Goal: Information Seeking & Learning: Learn about a topic

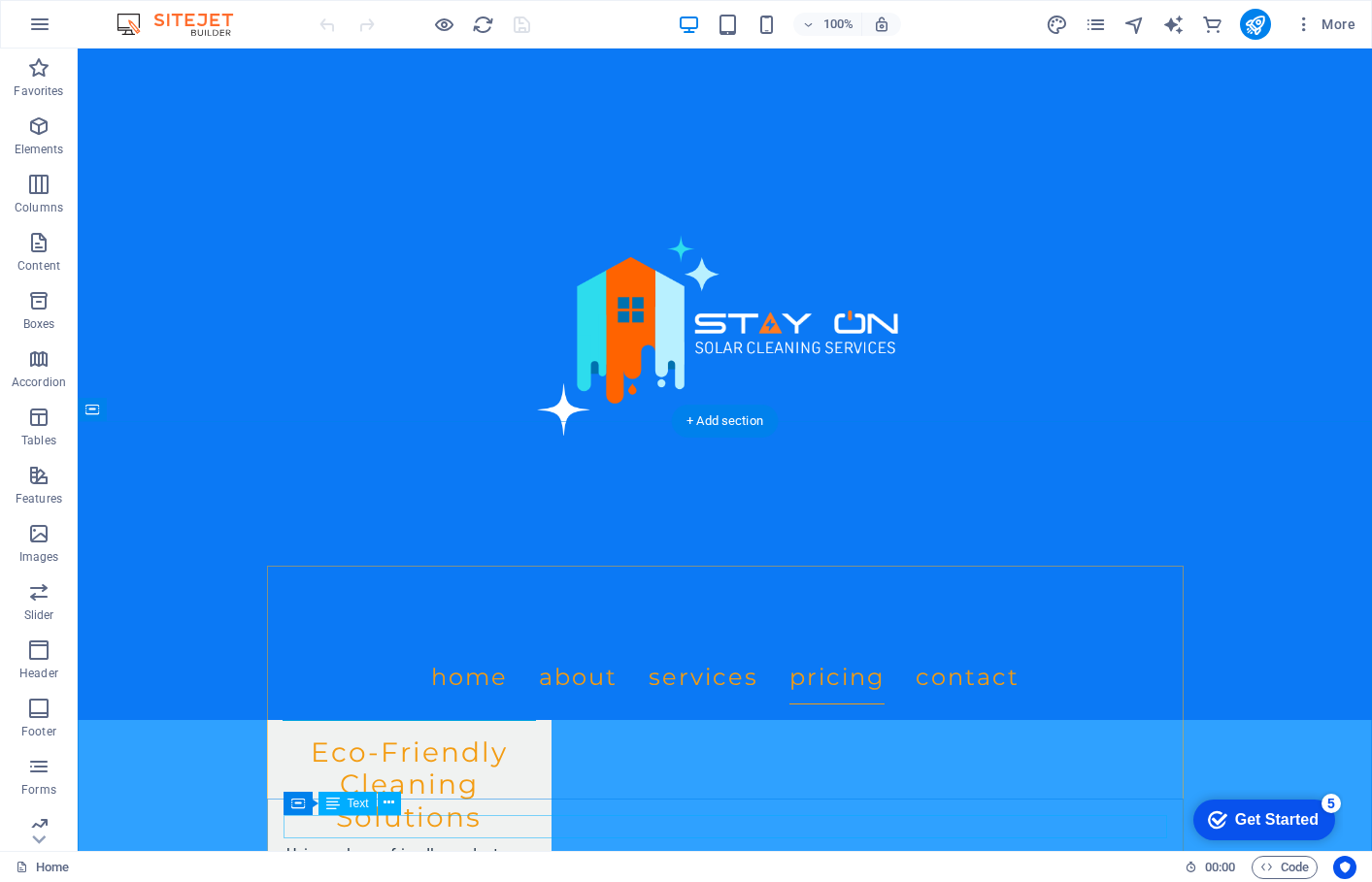
scroll to position [2822, 0]
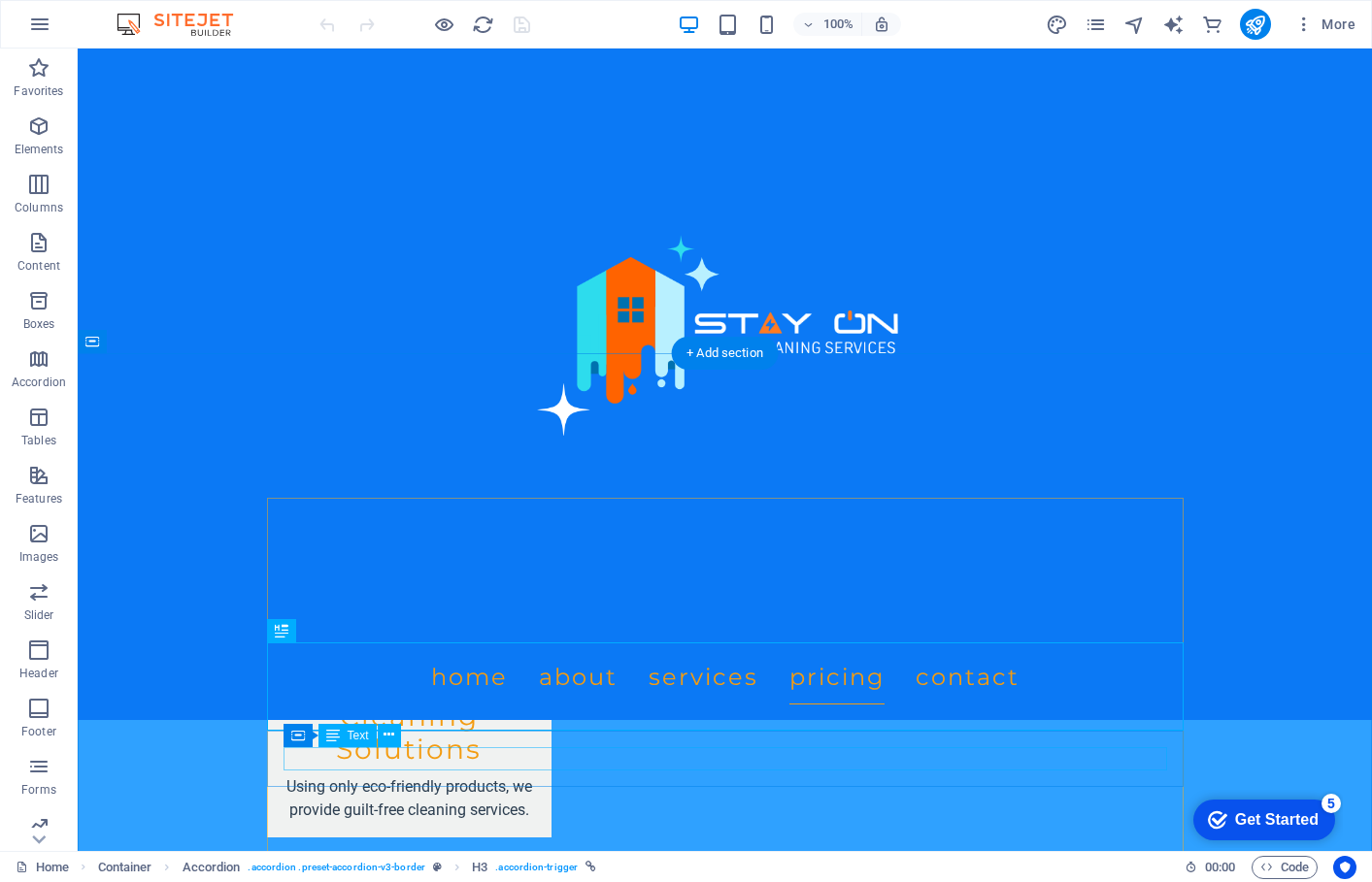
scroll to position [2895, 0]
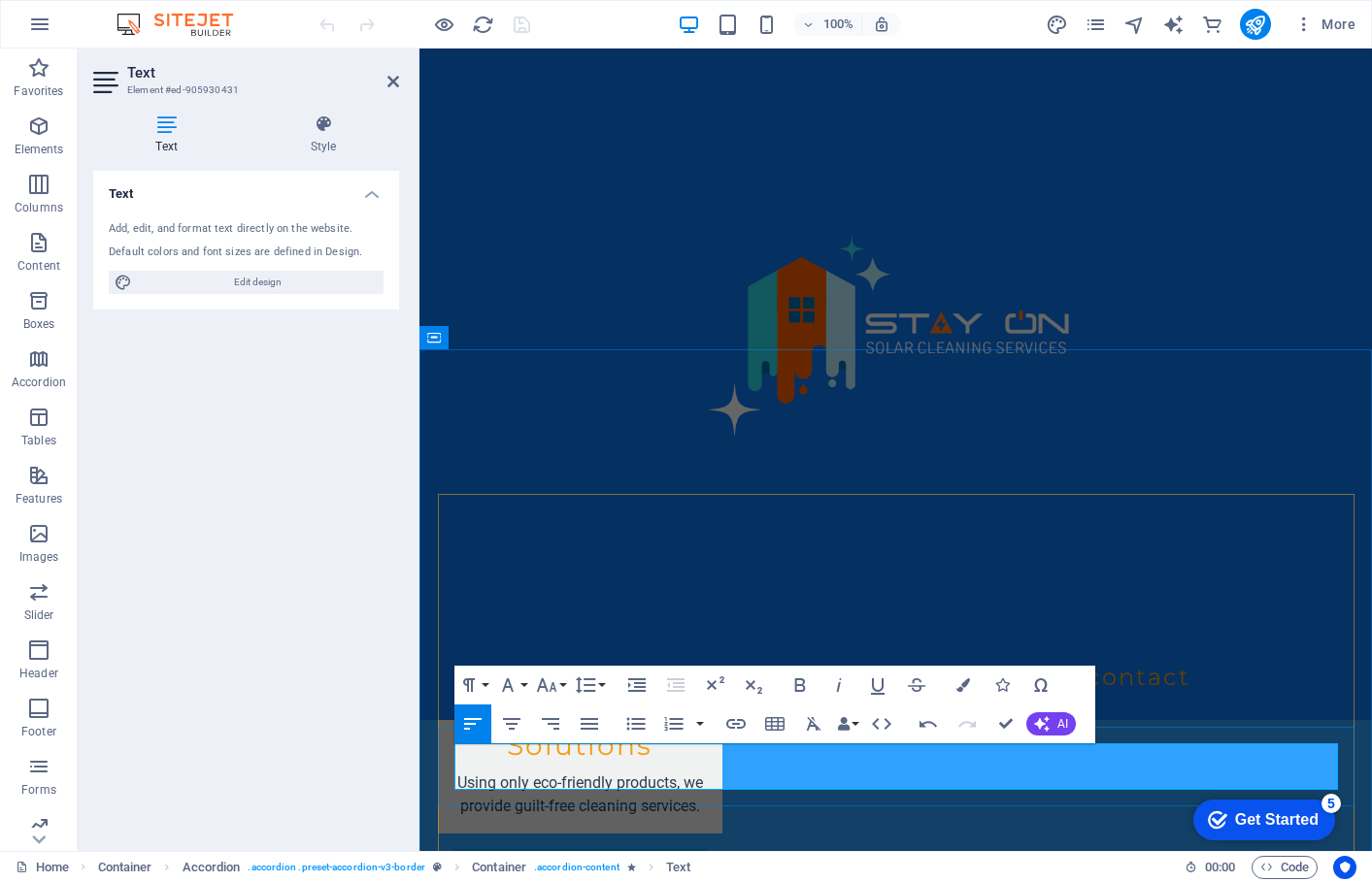
drag, startPoint x: 877, startPoint y: 778, endPoint x: 448, endPoint y: 777, distance: 429.0
copy p "Quarterly cleaning (every 3–4 months) in dust-prone seasons"
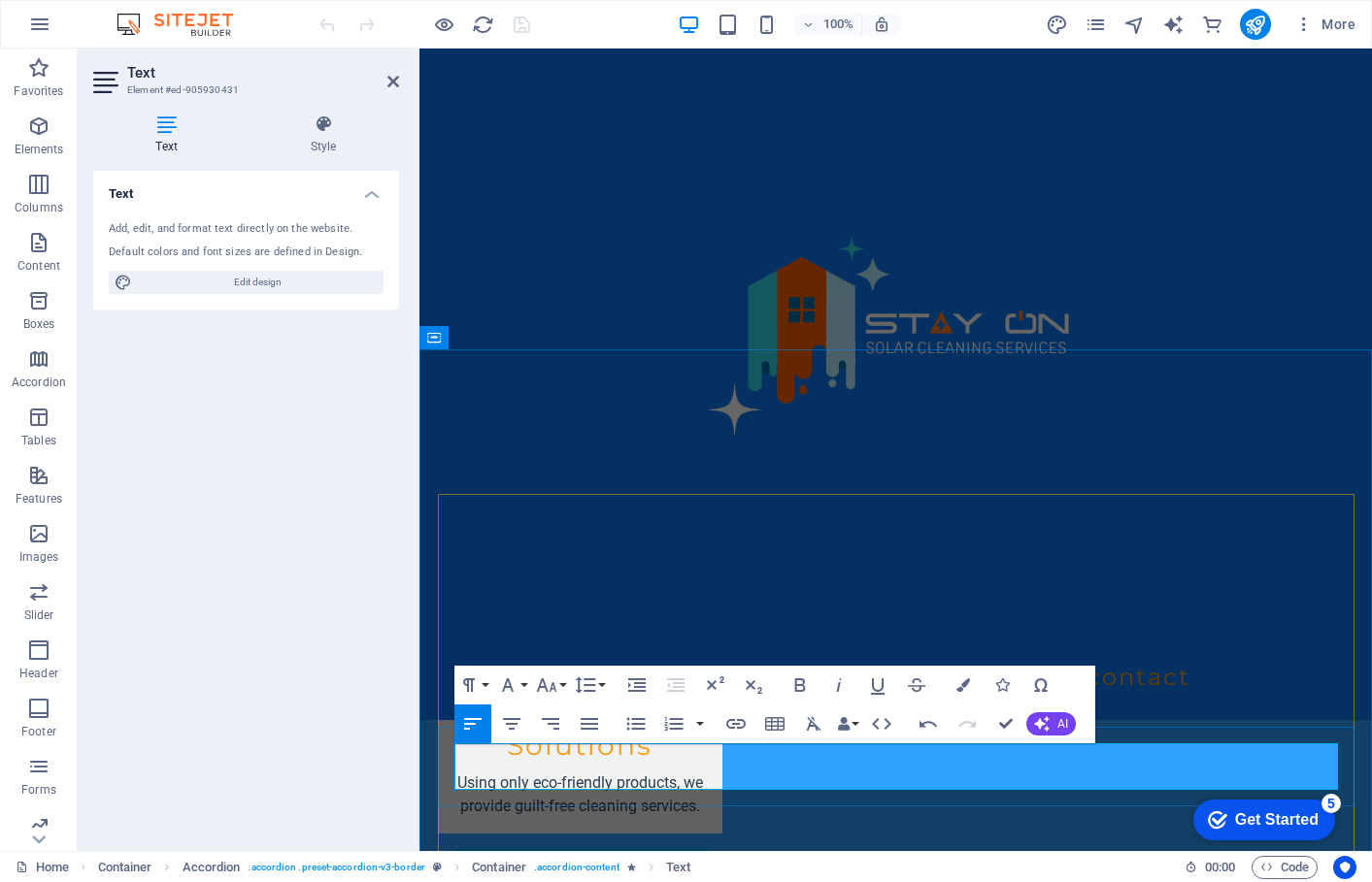
click at [1335, 608] on div "Menu Home About Services Pricing Contact" at bounding box center [895, 385] width 952 height 671
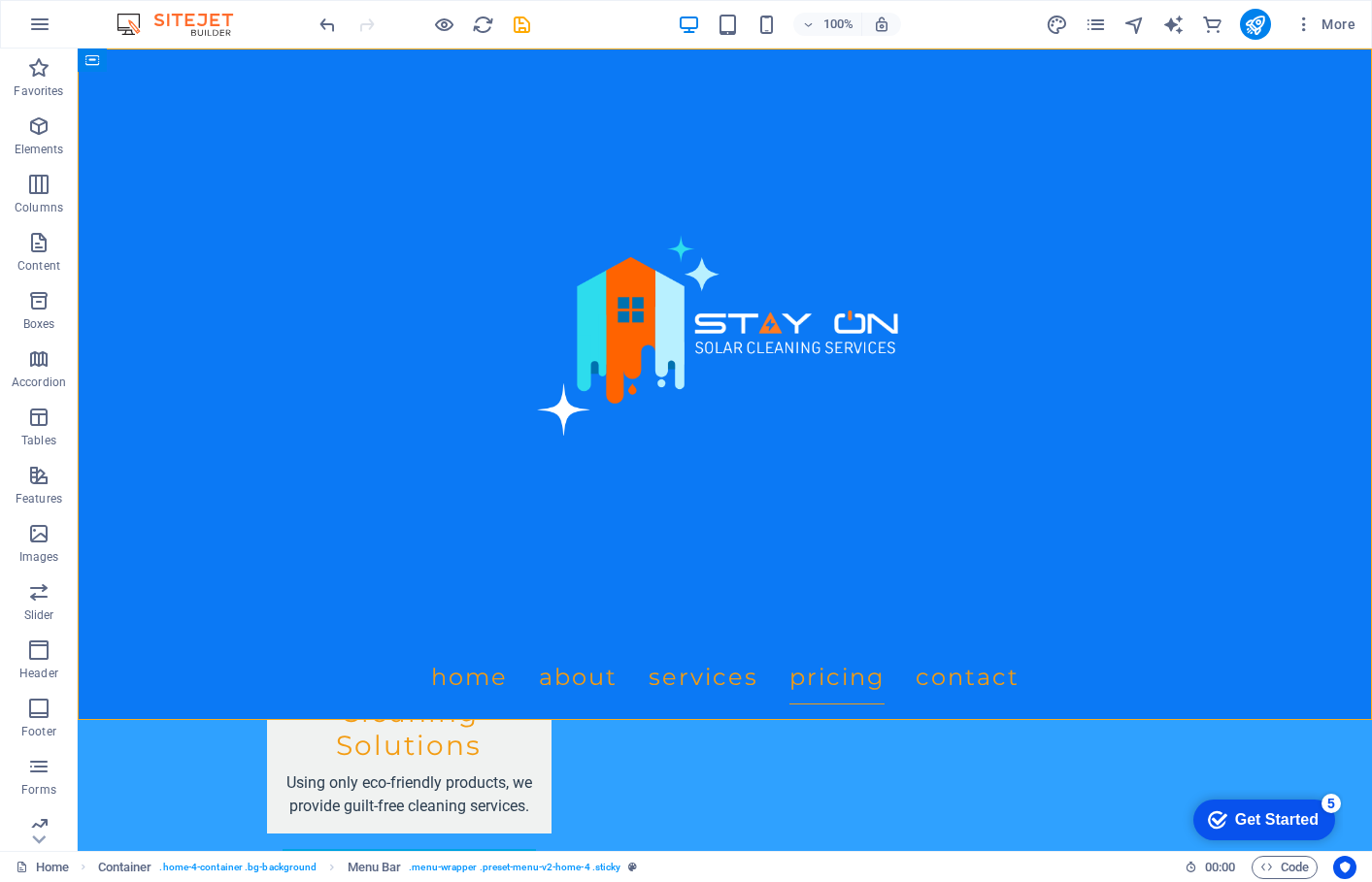
click at [1335, 608] on div "Menu Home About Services Pricing Contact" at bounding box center [724, 385] width 1294 height 671
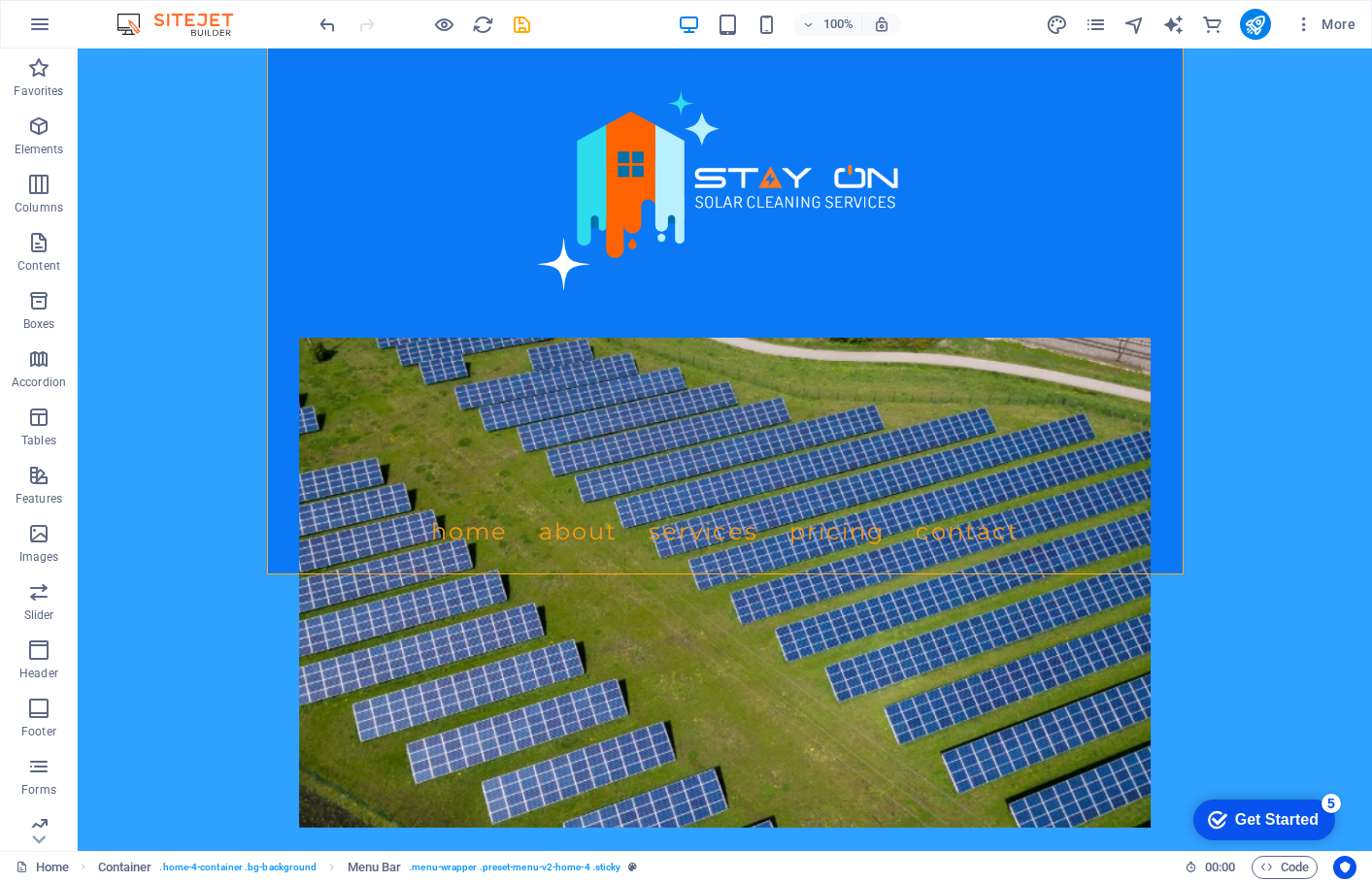
scroll to position [0, 0]
